Goal: Transaction & Acquisition: Obtain resource

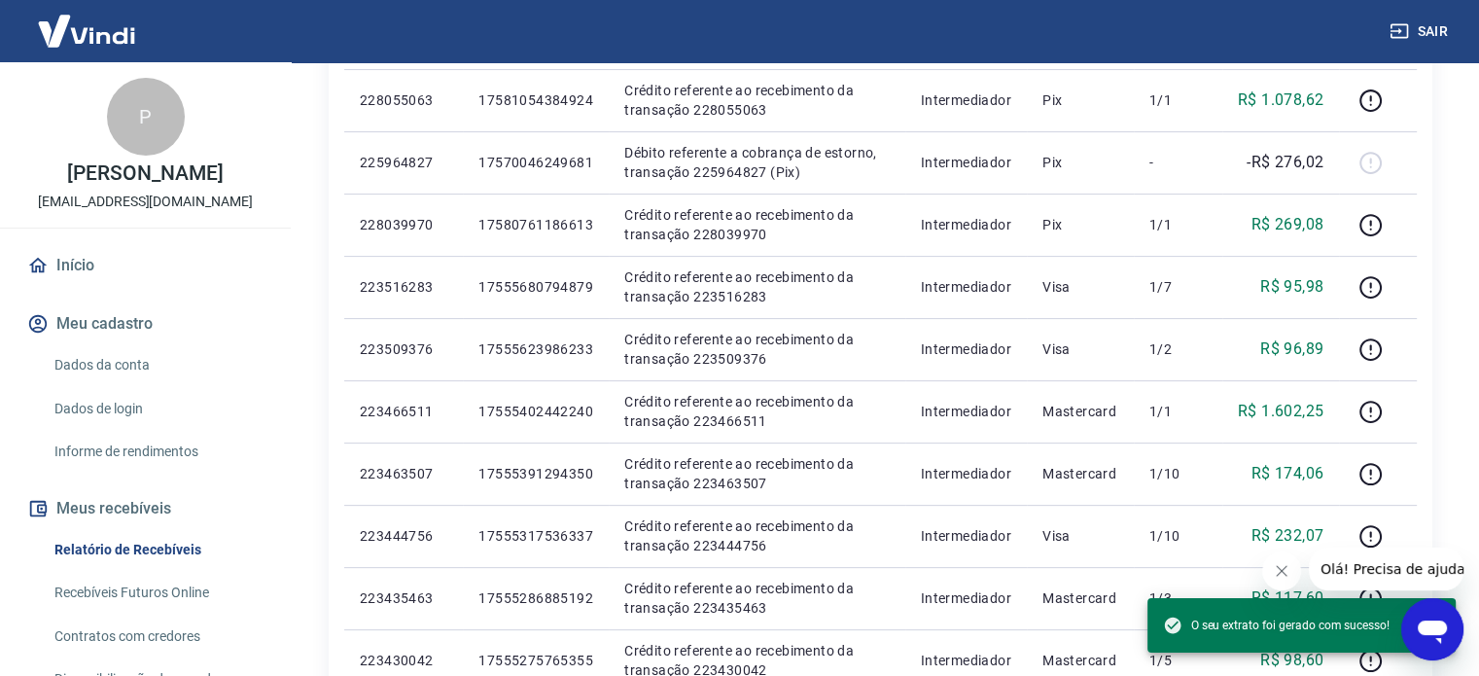
scroll to position [381, 0]
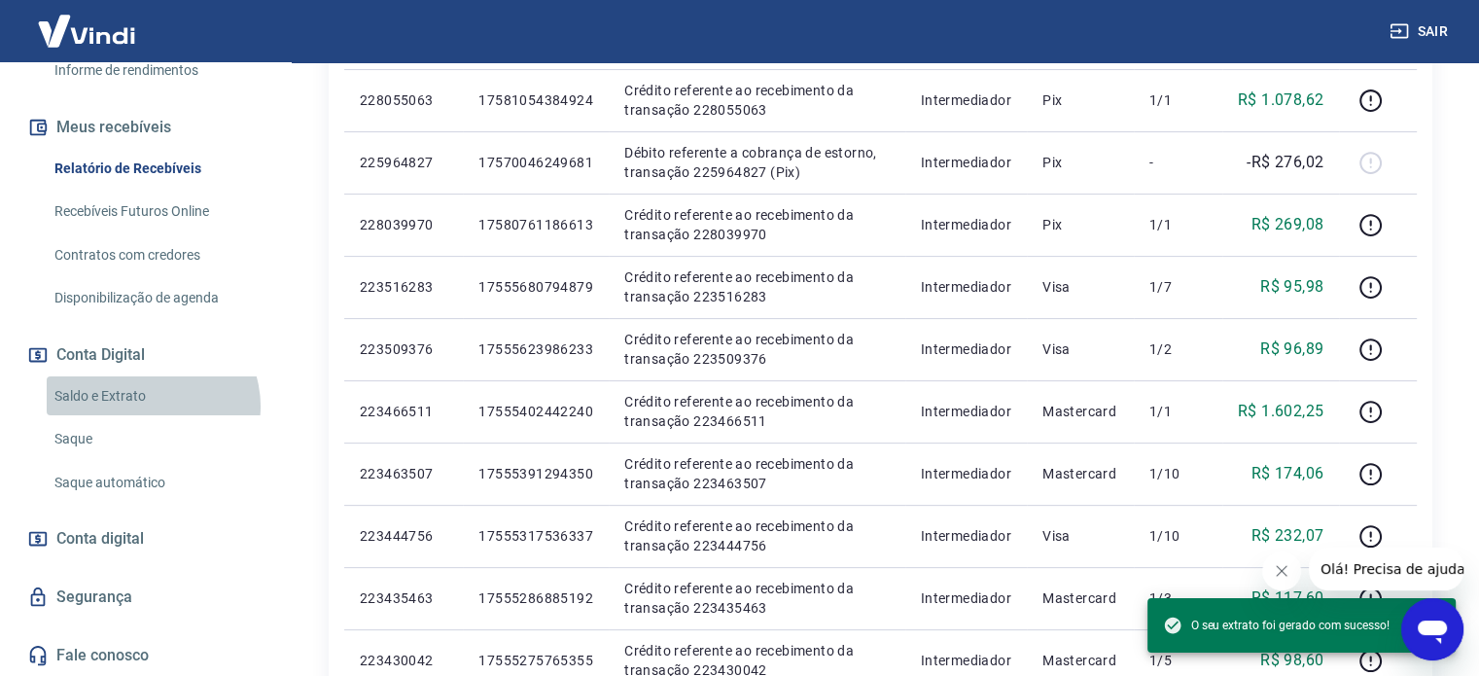
click at [151, 404] on link "Saldo e Extrato" at bounding box center [157, 396] width 221 height 40
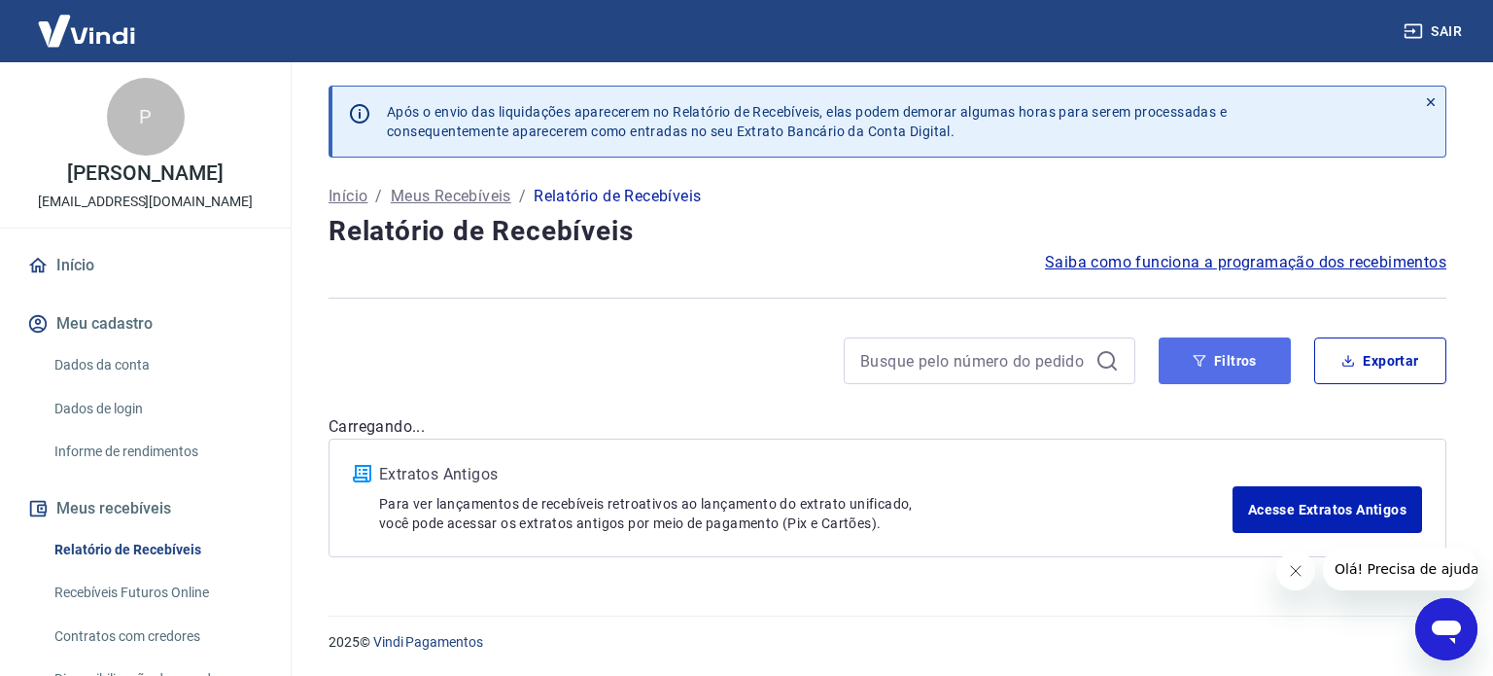
click at [1207, 353] on button "Filtros" at bounding box center [1225, 360] width 132 height 47
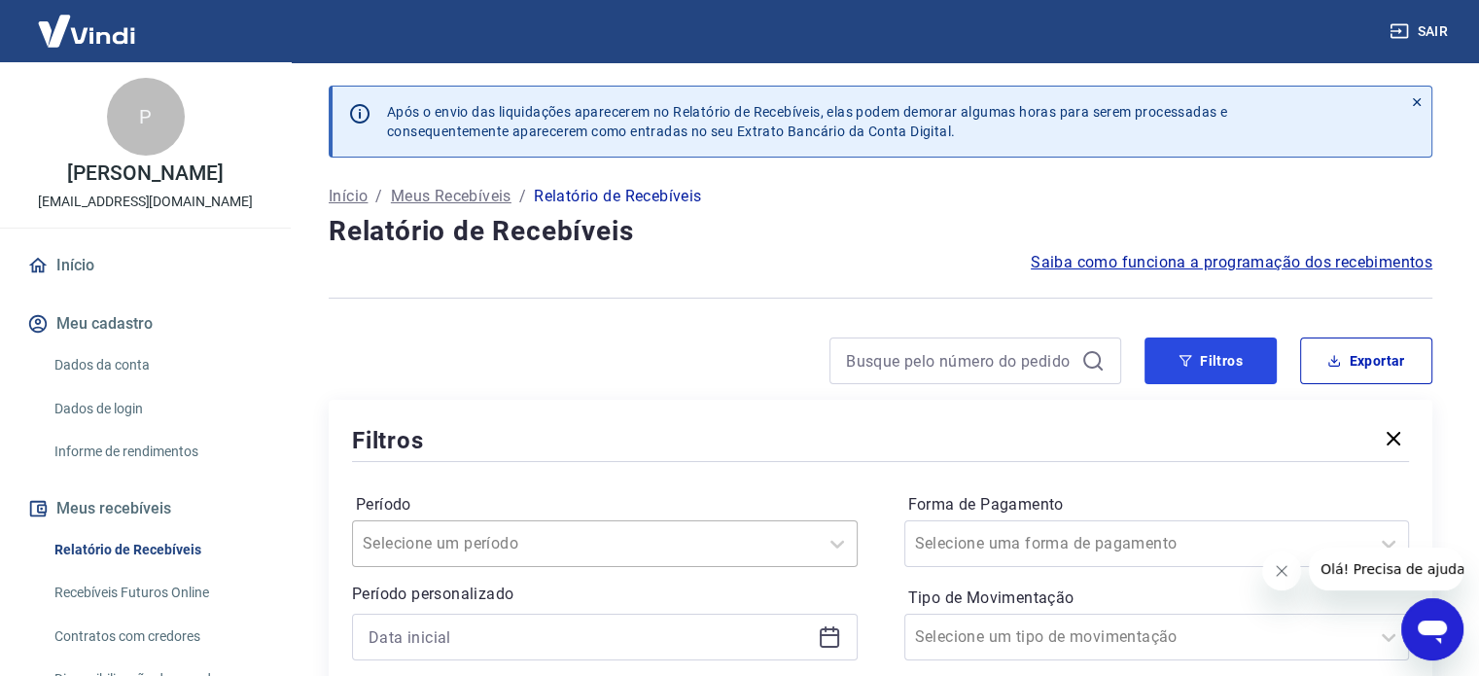
scroll to position [389, 0]
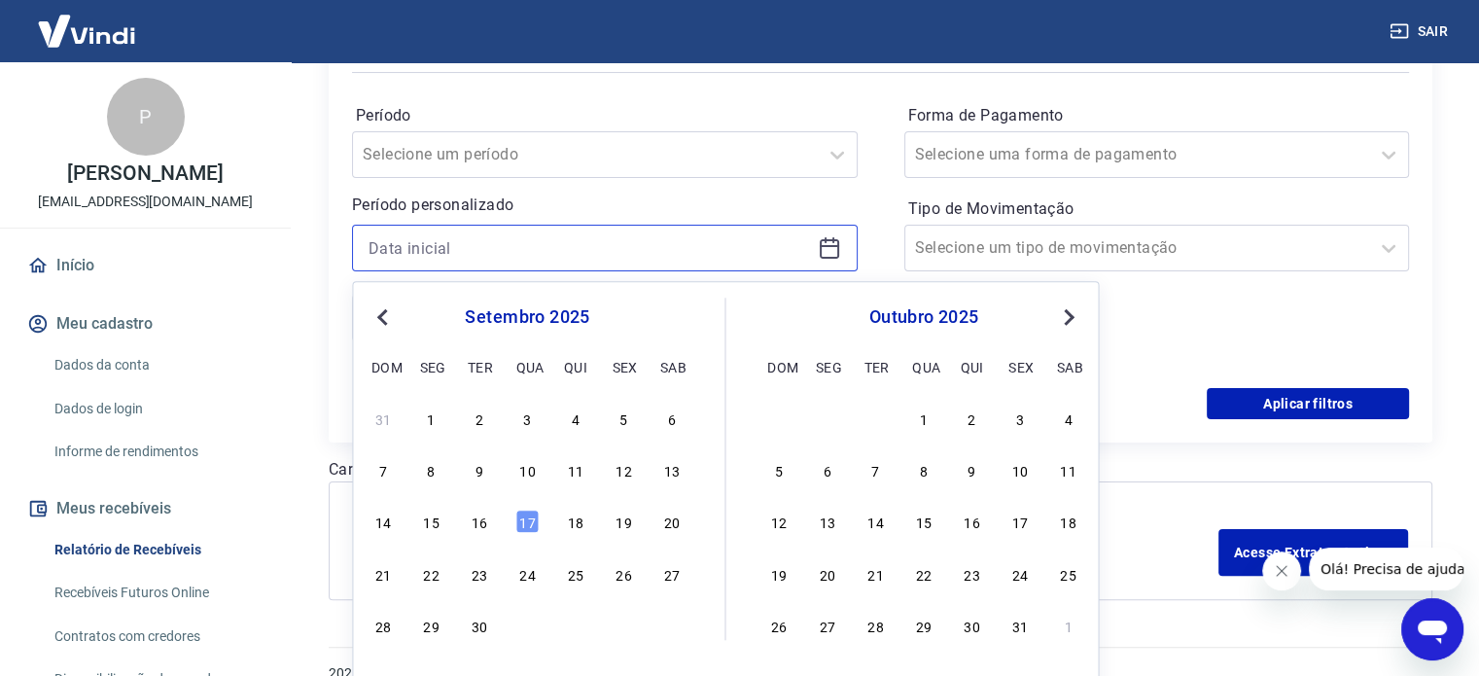
click at [500, 256] on input at bounding box center [588, 247] width 441 height 29
click at [661, 473] on div "13" at bounding box center [671, 469] width 23 height 23
type input "13/09/2025"
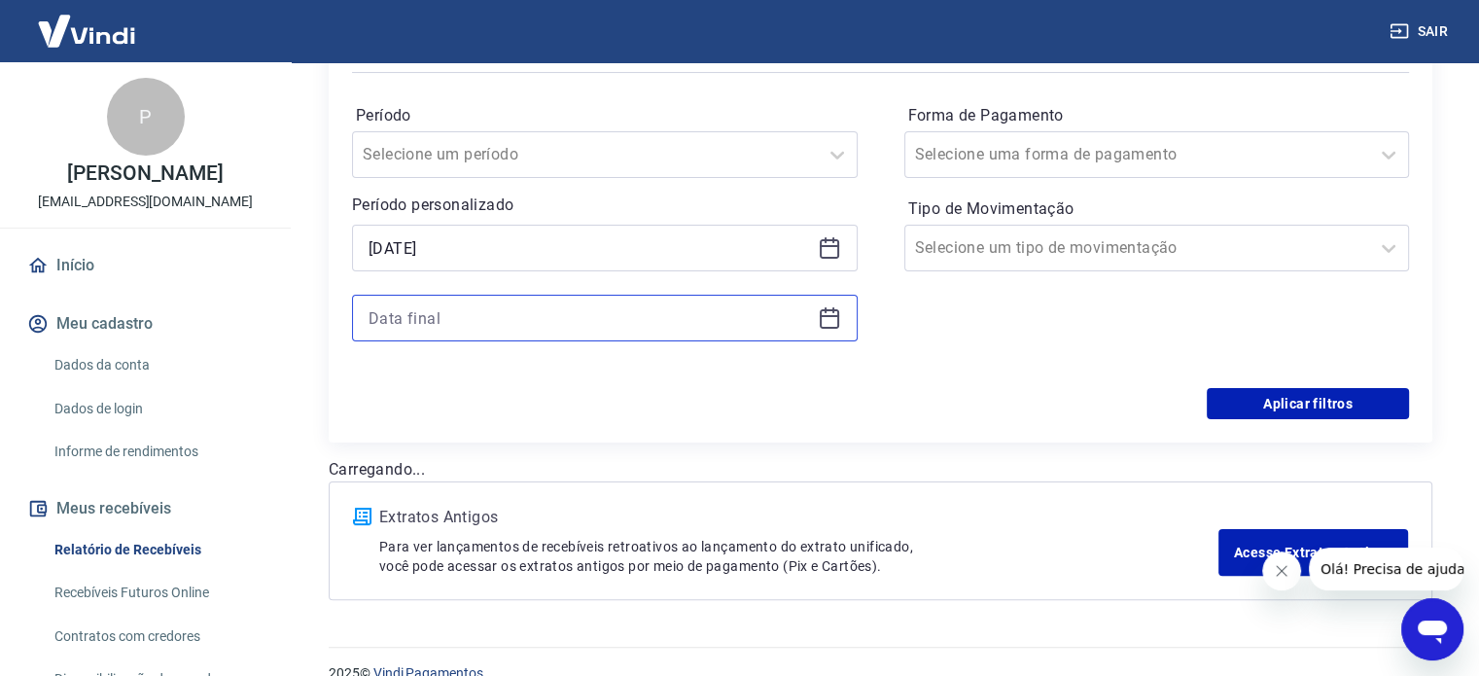
click at [512, 317] on input at bounding box center [588, 317] width 441 height 29
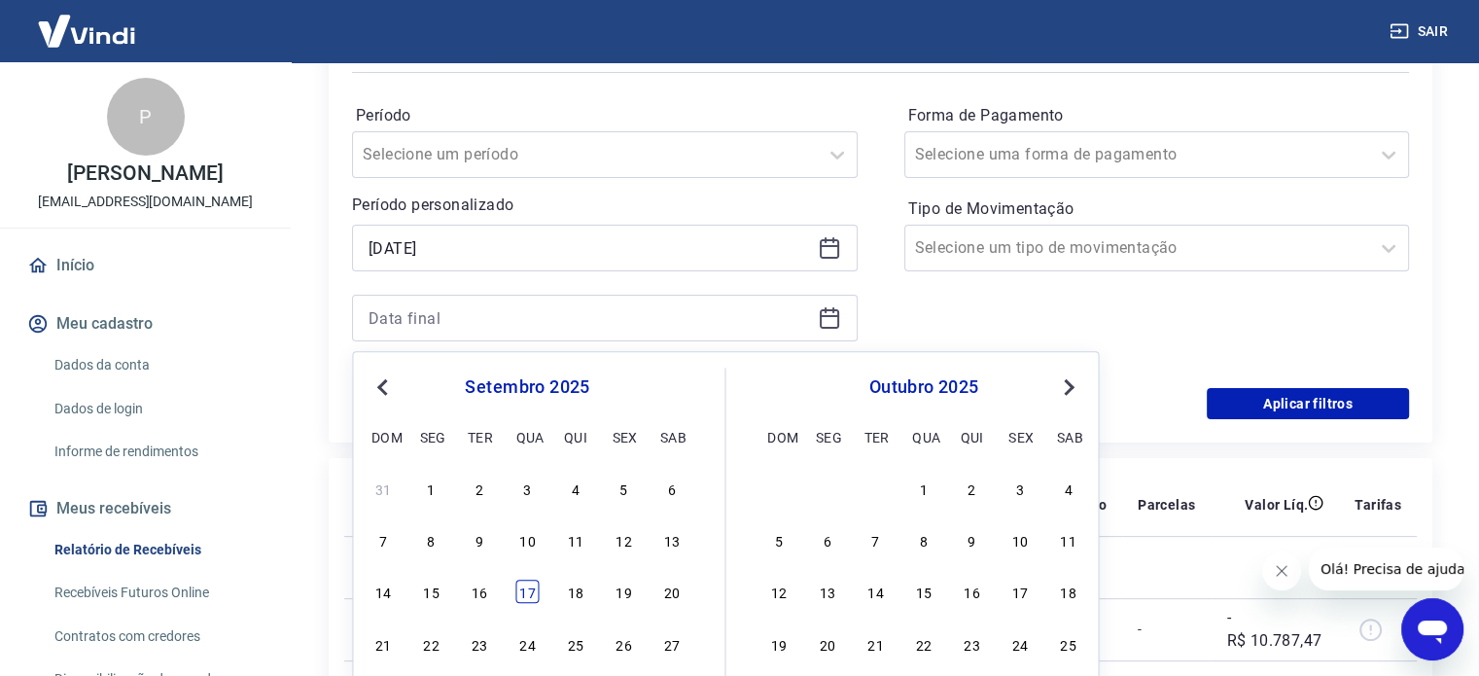
click at [526, 592] on div "17" at bounding box center [526, 591] width 23 height 23
type input "[DATE]"
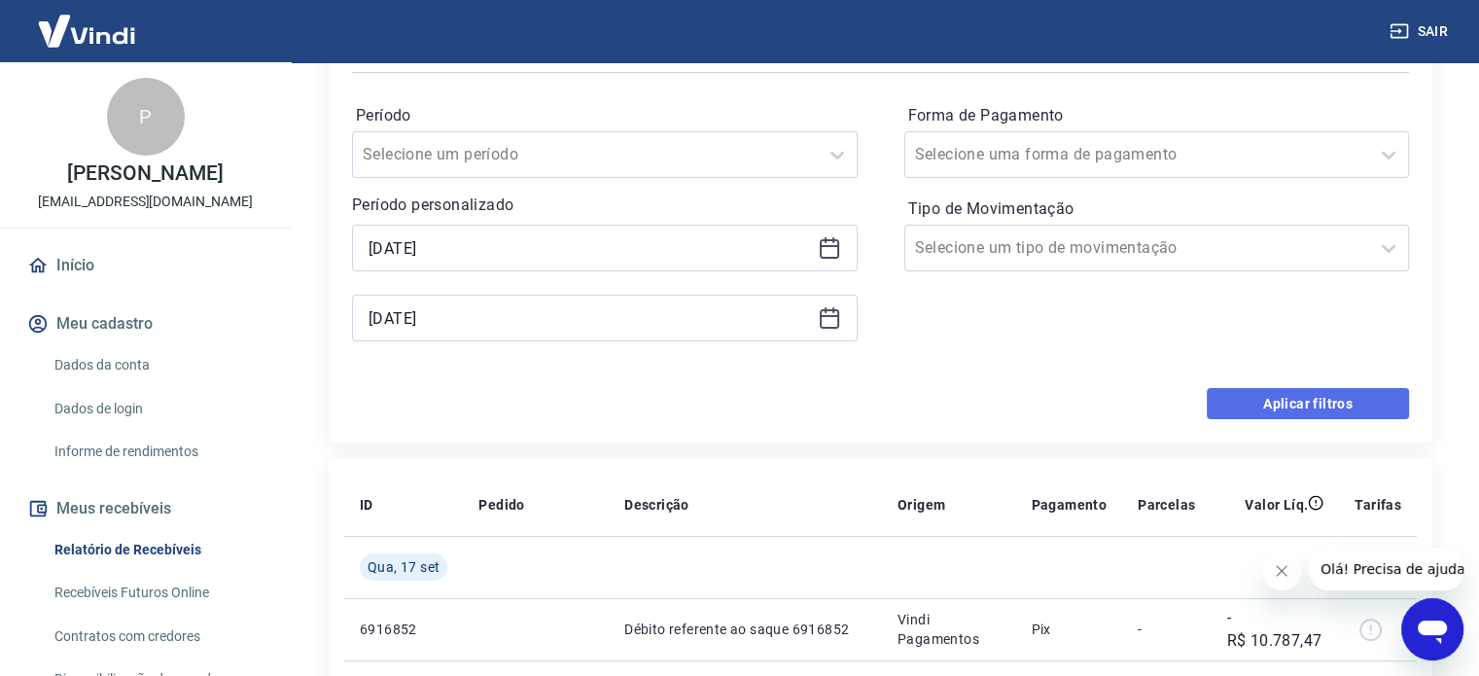
click at [1261, 393] on button "Aplicar filtros" at bounding box center [1307, 403] width 202 height 31
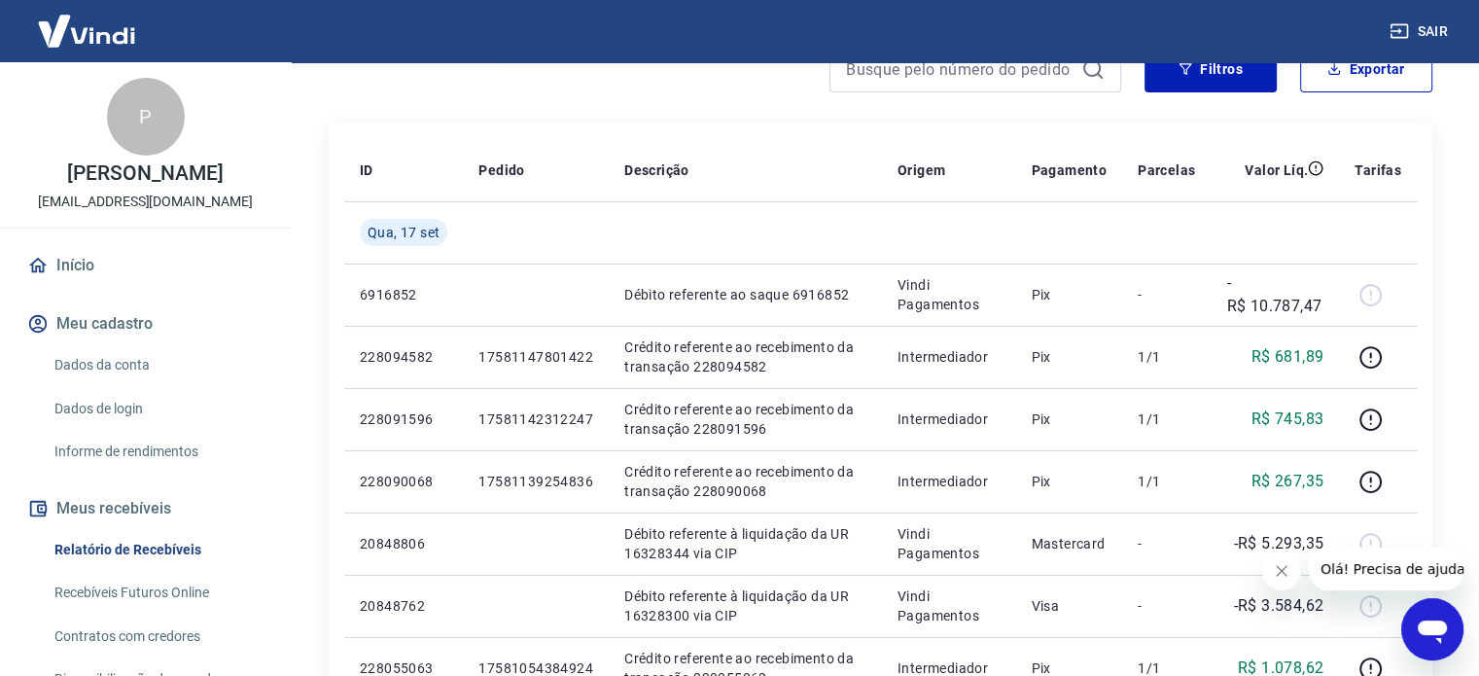
scroll to position [194, 0]
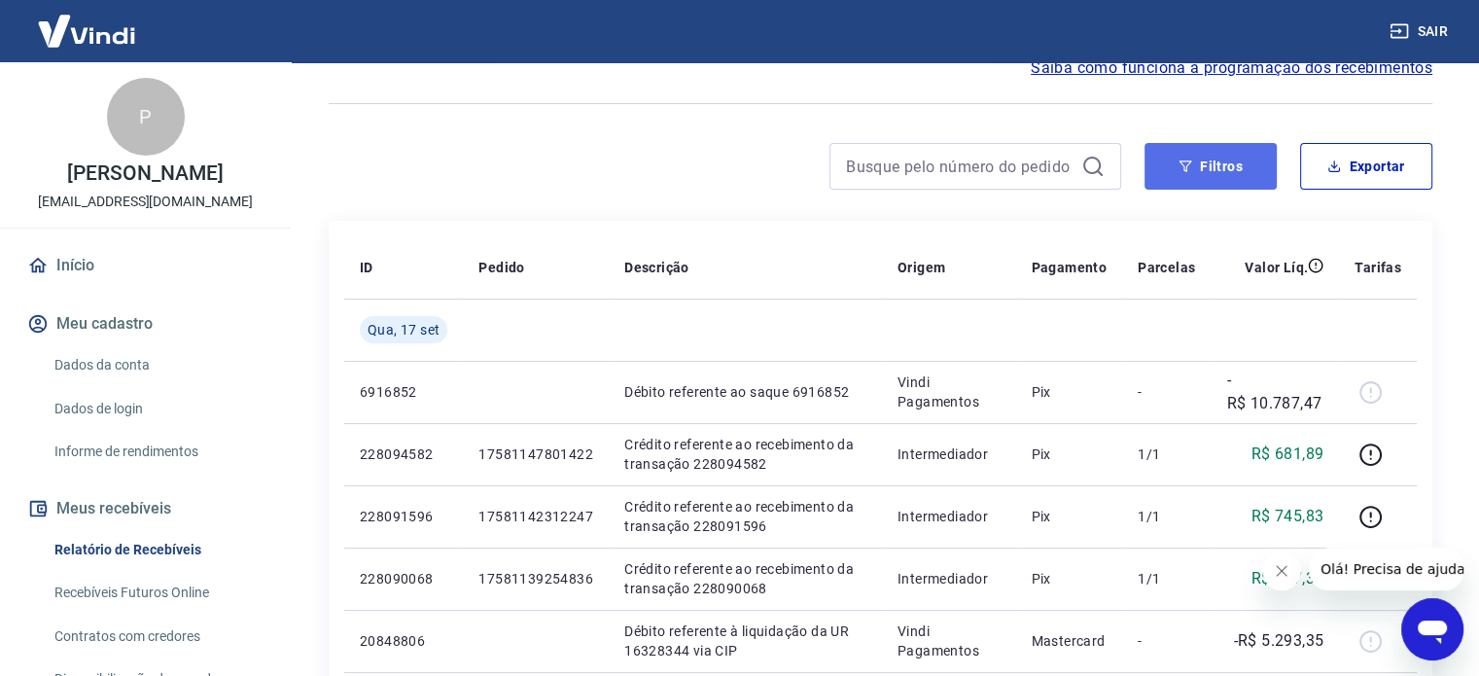
click at [1236, 166] on button "Filtros" at bounding box center [1210, 166] width 132 height 47
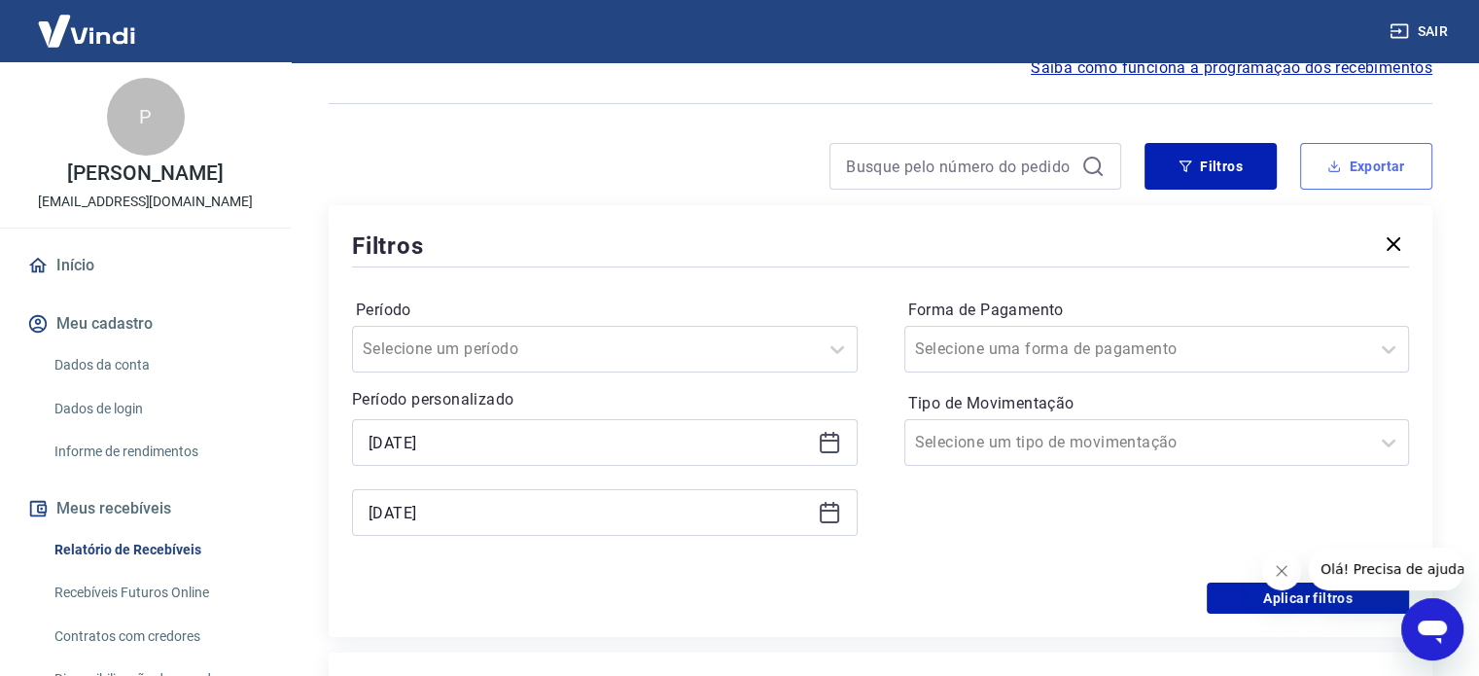
click at [1324, 154] on button "Exportar" at bounding box center [1366, 166] width 132 height 47
type input "13/09/2025"
type input "[DATE]"
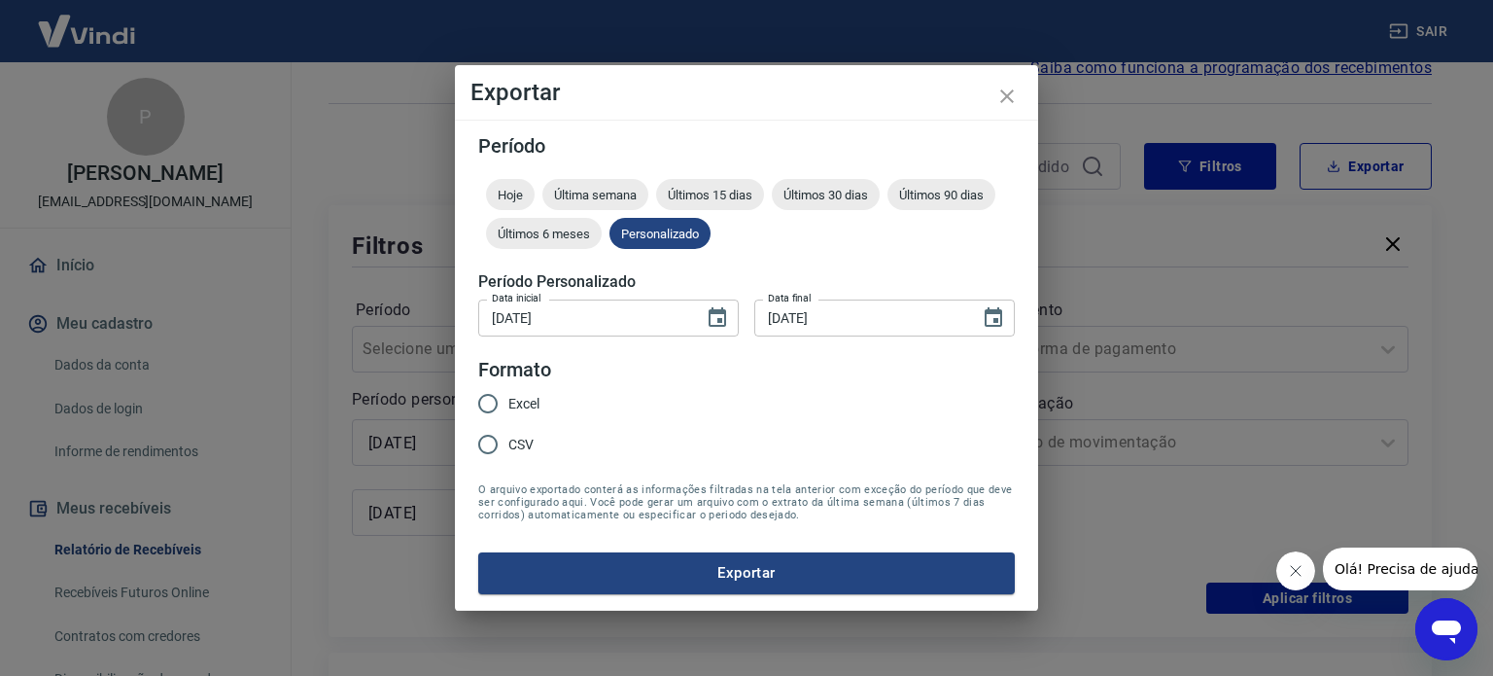
click at [524, 400] on span "Excel" at bounding box center [523, 404] width 31 height 20
click at [508, 400] on input "Excel" at bounding box center [488, 403] width 41 height 41
radio input "true"
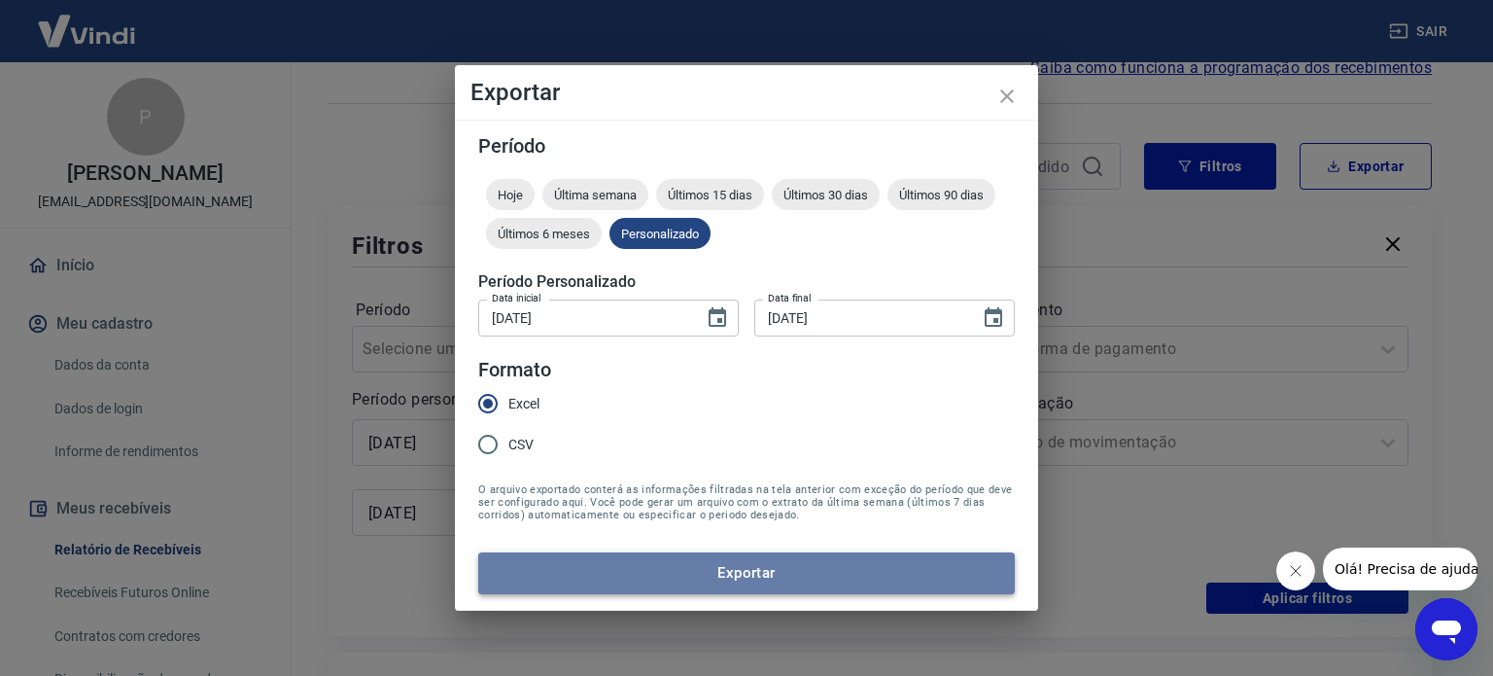
click at [730, 568] on button "Exportar" at bounding box center [746, 572] width 537 height 41
